Goal: Task Accomplishment & Management: Manage account settings

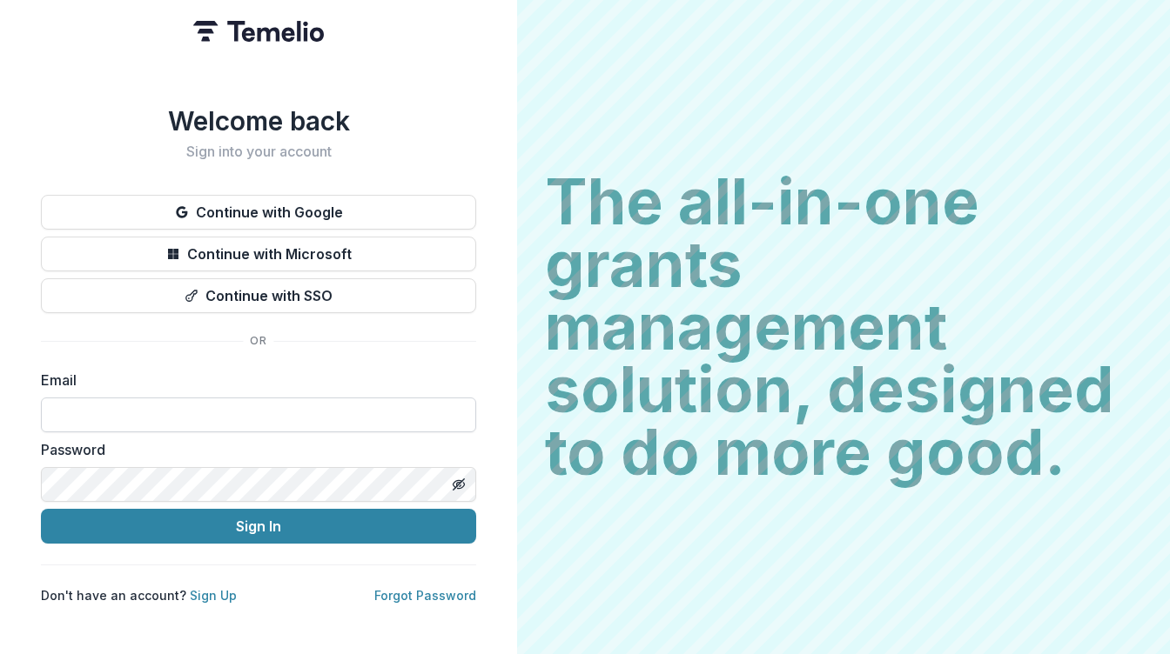
click at [388, 401] on input at bounding box center [258, 415] width 435 height 35
click at [242, 412] on input at bounding box center [258, 415] width 435 height 35
type input "**********"
click at [460, 480] on line "Toggle password visibility" at bounding box center [458, 485] width 10 height 10
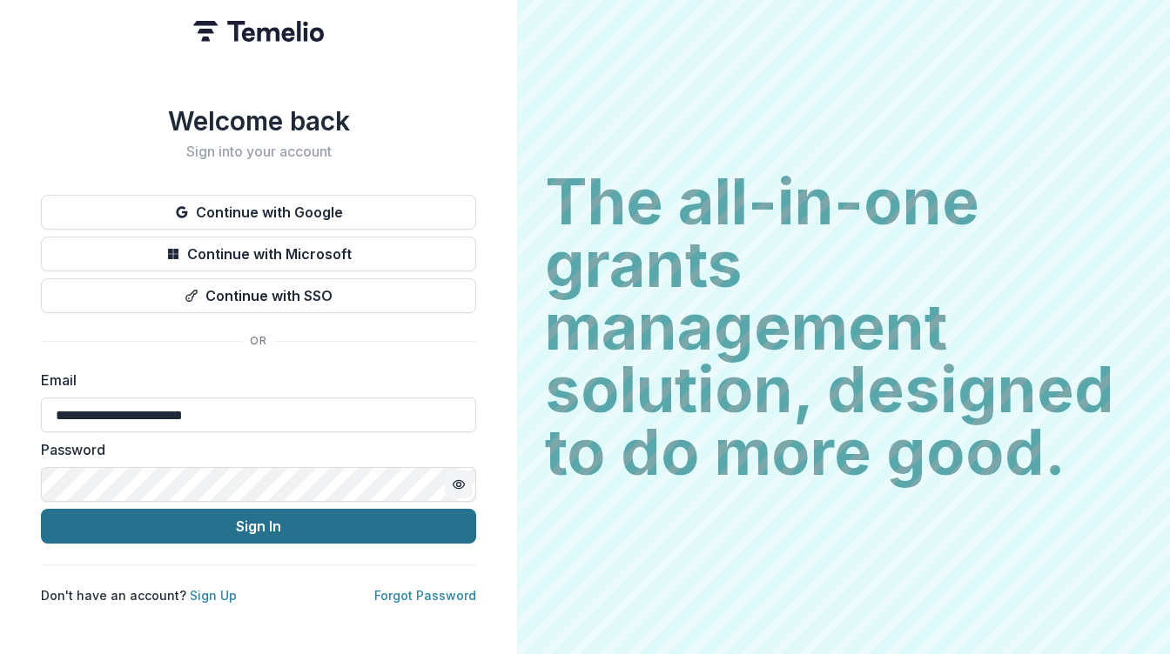
click at [247, 520] on button "Sign In" at bounding box center [258, 526] width 435 height 35
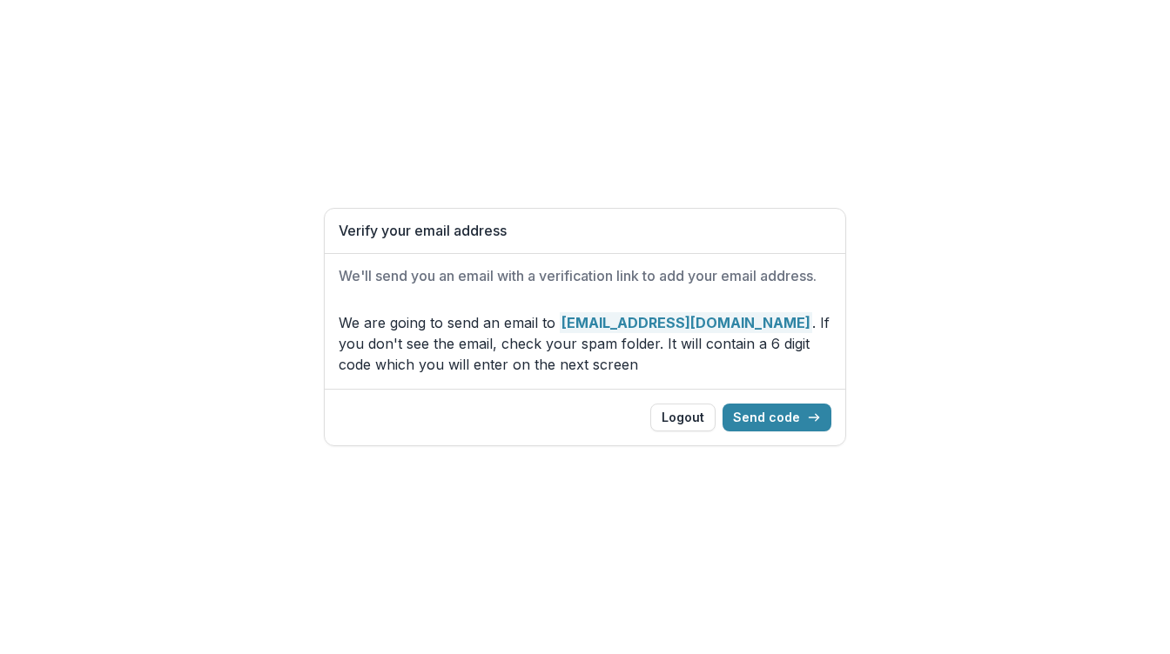
click at [1076, 135] on div "Verify your email address We'll send you an email with a verification link to a…" at bounding box center [585, 327] width 1170 height 654
click at [790, 420] on button "Send code" at bounding box center [776, 418] width 109 height 28
